Goal: Information Seeking & Learning: Learn about a topic

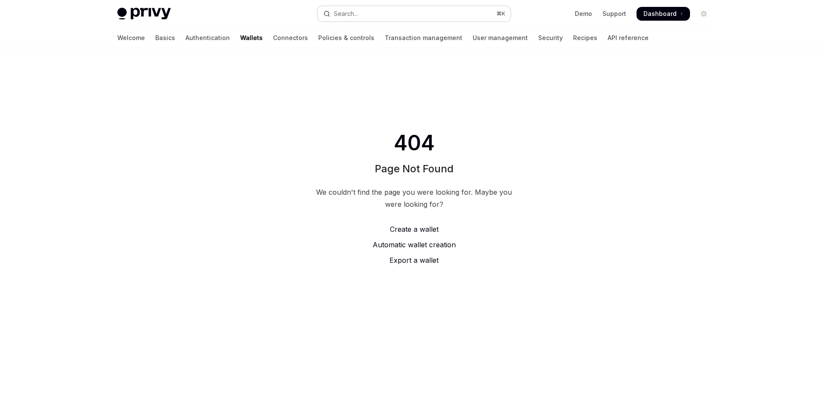
click at [447, 15] on button "Search... ⌘ K" at bounding box center [413, 14] width 193 height 16
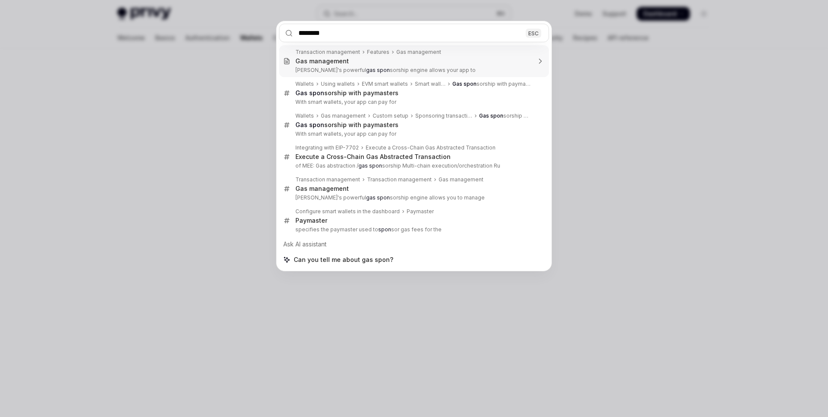
type input "*******"
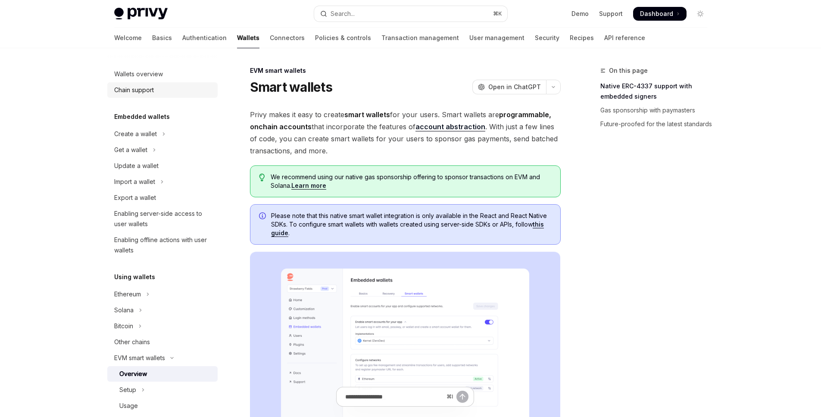
click at [128, 83] on link "Chain support" at bounding box center [162, 90] width 110 height 16
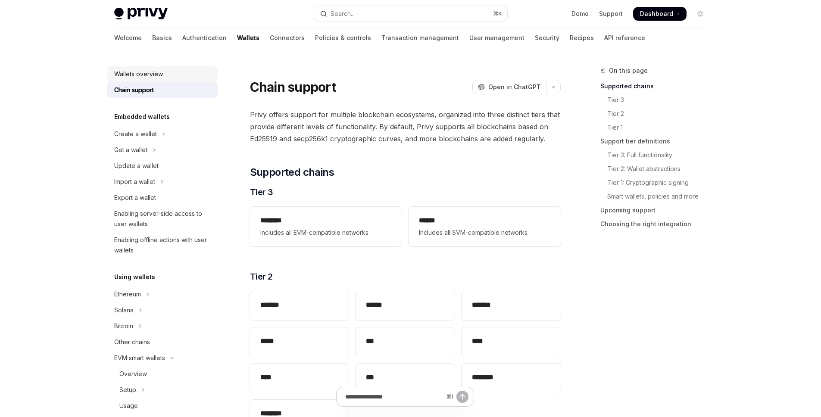
click at [138, 72] on div "Wallets overview" at bounding box center [138, 74] width 49 height 10
type textarea "*"
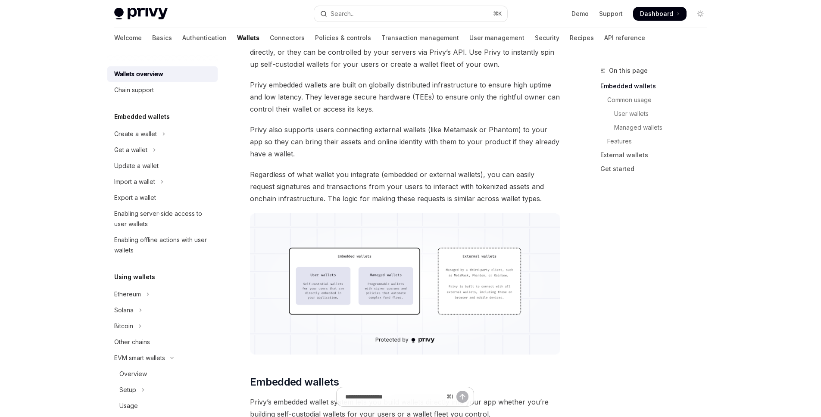
scroll to position [109, 0]
